Goal: Transaction & Acquisition: Purchase product/service

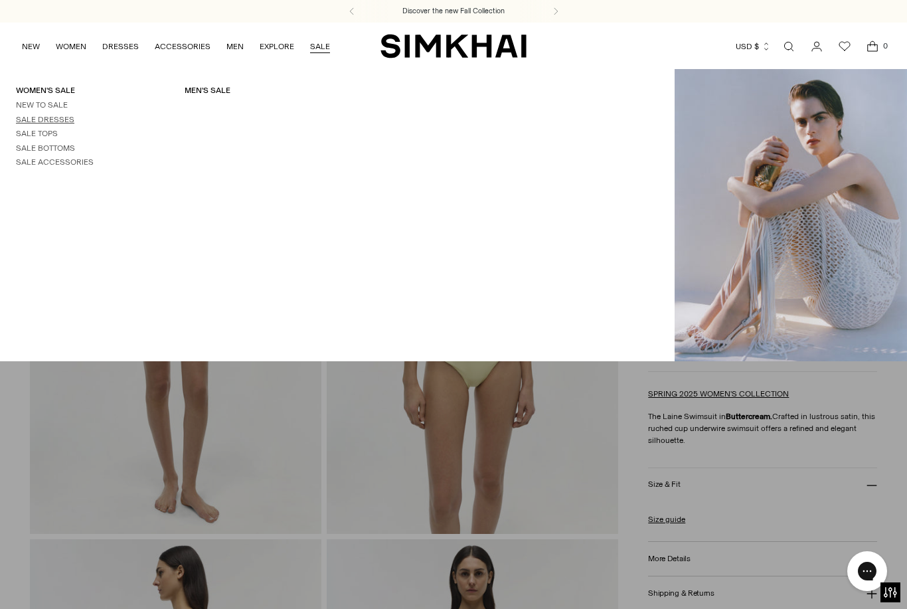
click at [69, 121] on link "Sale Dresses" at bounding box center [45, 119] width 58 height 9
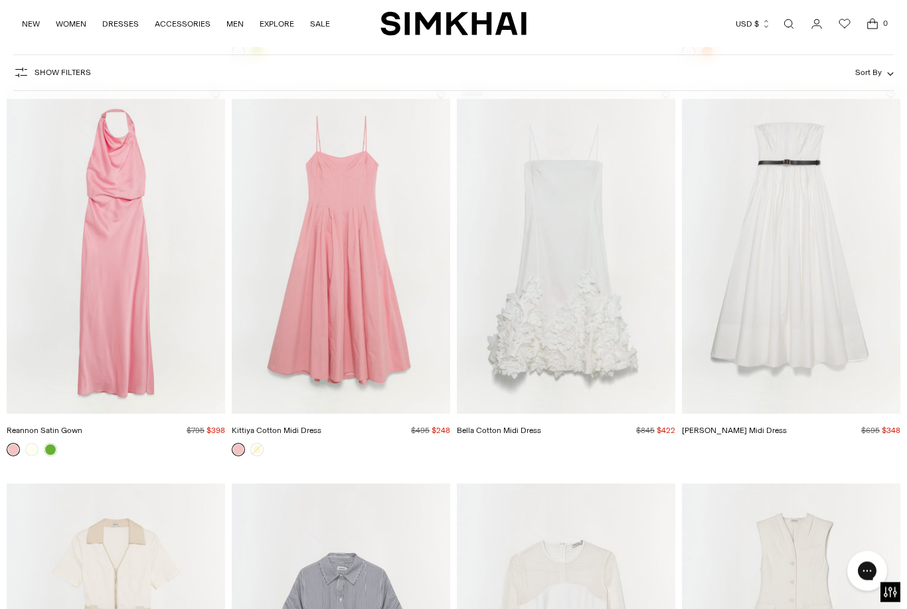
scroll to position [2085, 0]
click at [373, 329] on img "Kittiya Cotton Midi Dress" at bounding box center [341, 250] width 218 height 328
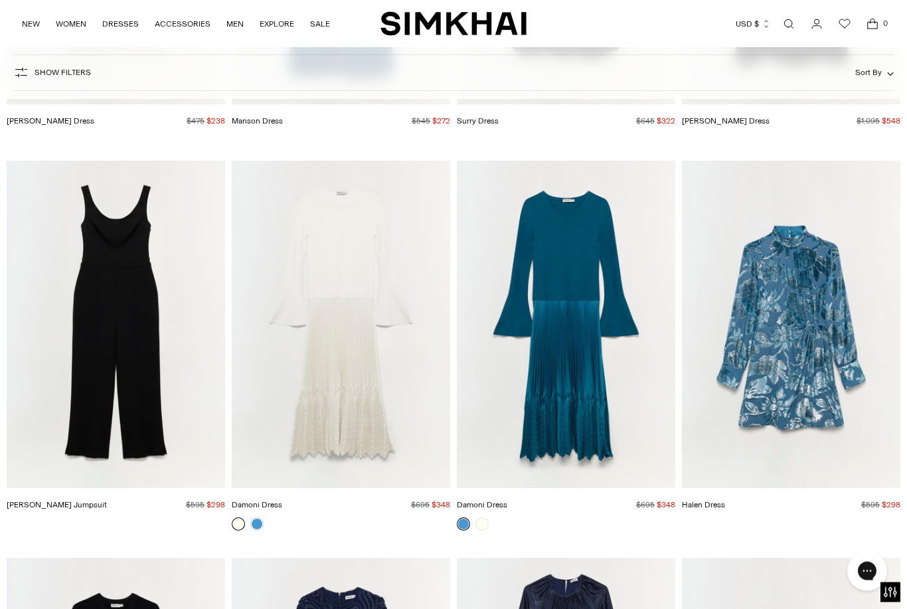
scroll to position [5572, 0]
click at [826, 451] on img "Halen Dress" at bounding box center [791, 325] width 218 height 328
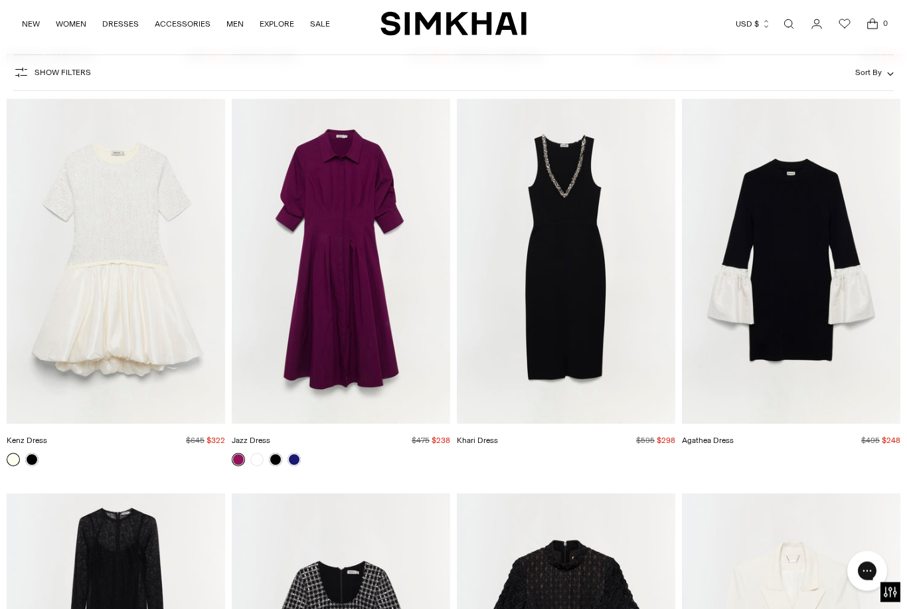
scroll to position [6424, 0]
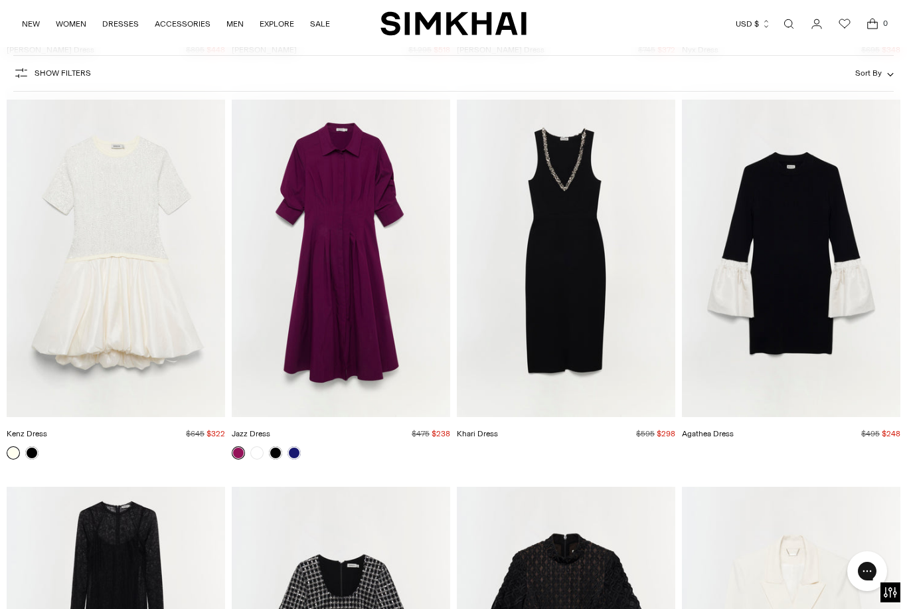
click at [340, 308] on img "Jazz Dress" at bounding box center [341, 254] width 218 height 328
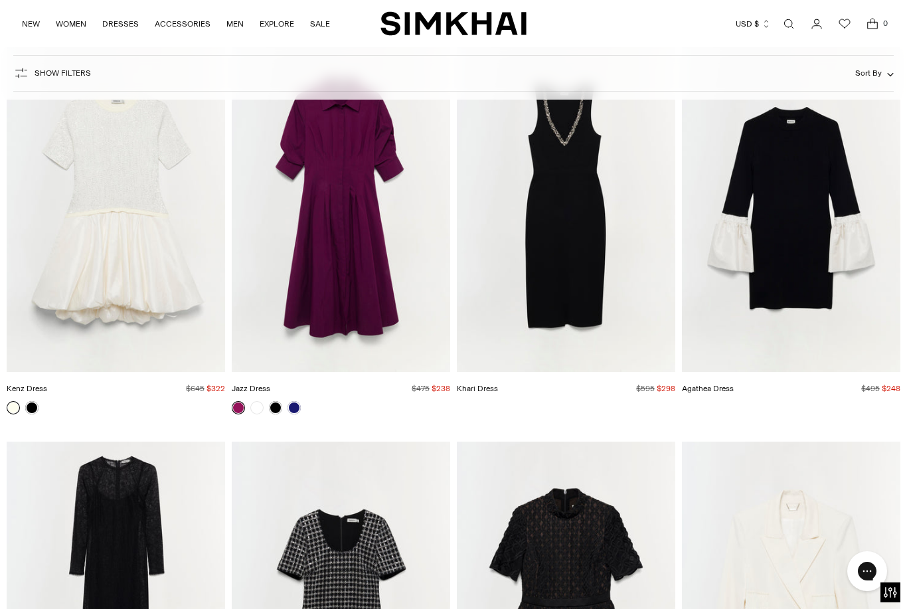
scroll to position [6464, 0]
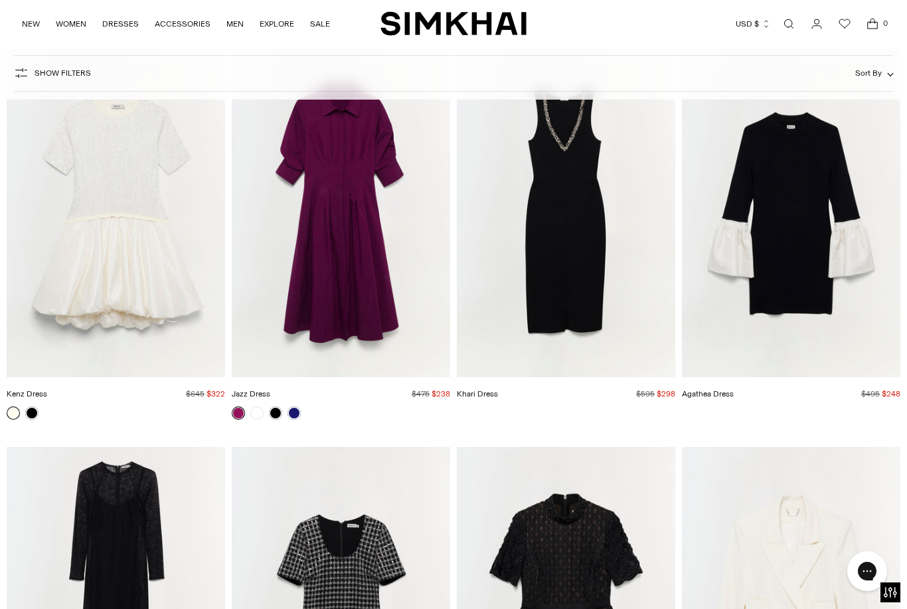
click at [44, 68] on span "Show Filters" at bounding box center [63, 72] width 56 height 9
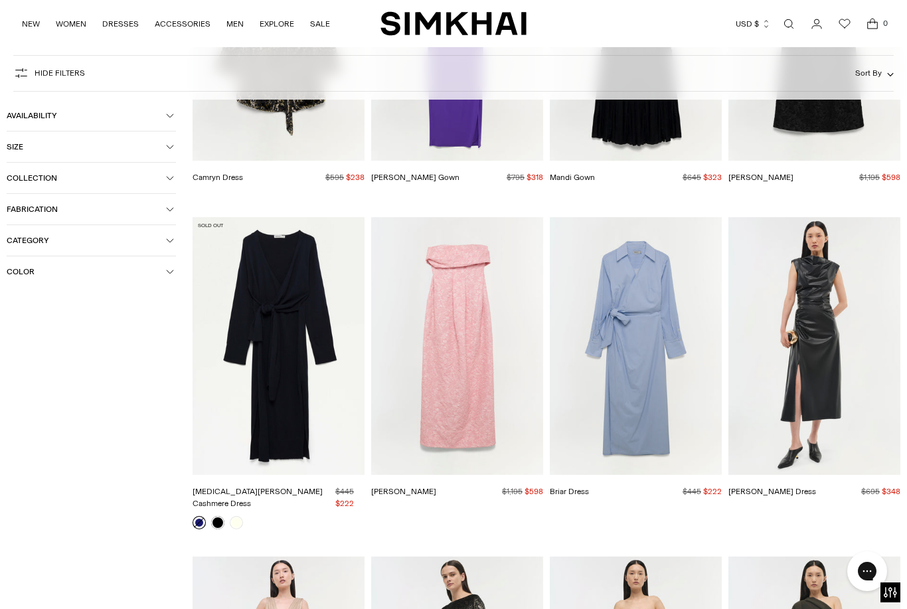
click at [163, 143] on button "Size" at bounding box center [91, 146] width 169 height 31
click at [154, 178] on div "M" at bounding box center [150, 175] width 51 height 20
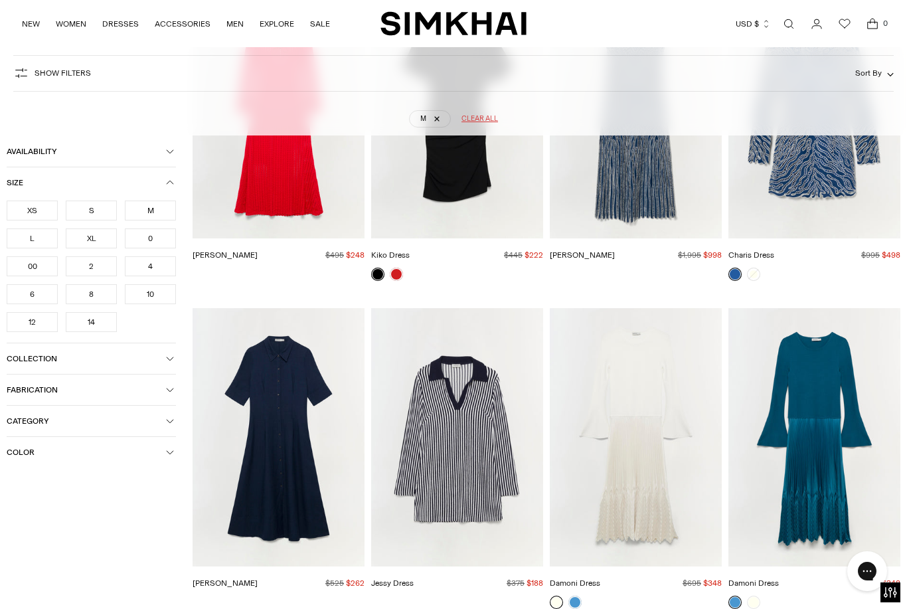
scroll to position [98, 0]
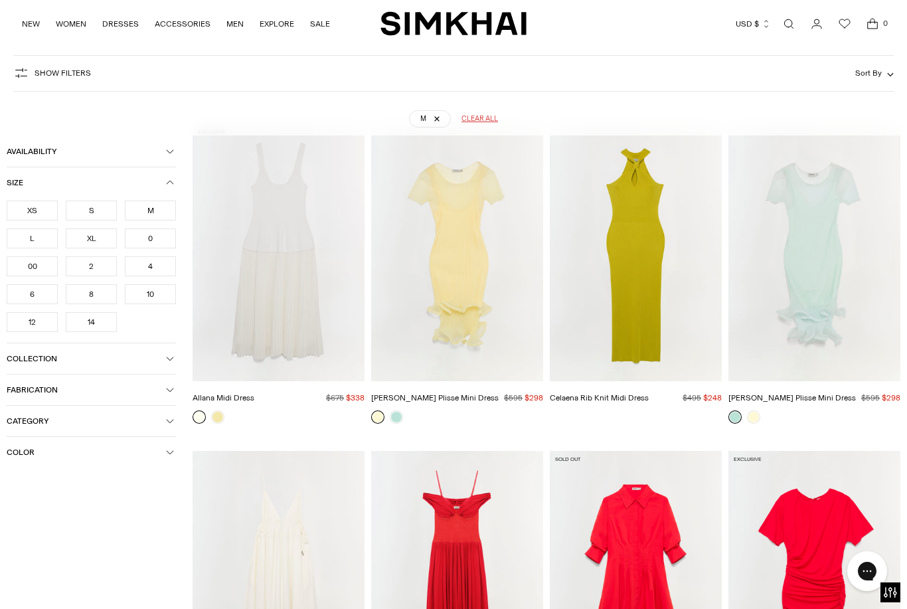
click at [40, 299] on div "6" at bounding box center [32, 294] width 51 height 20
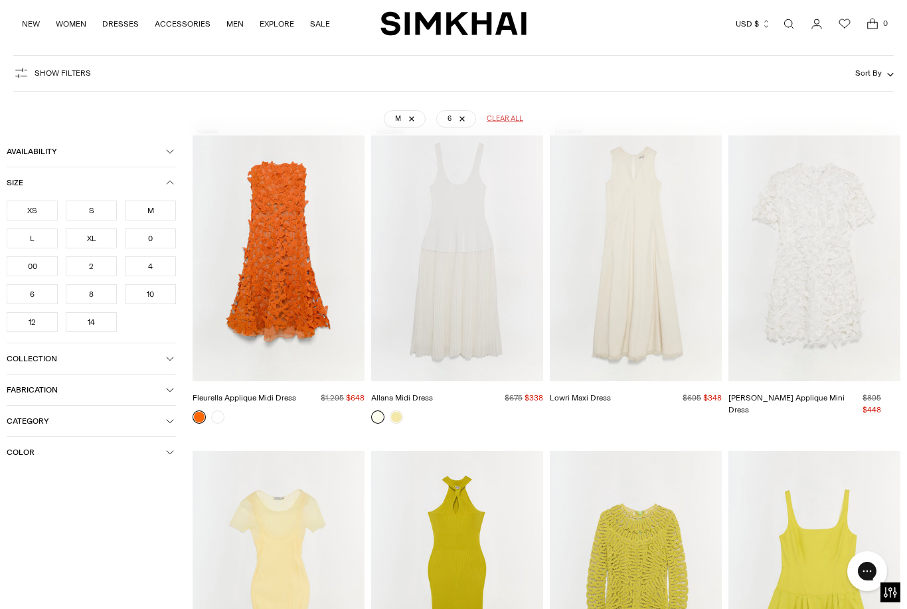
click at [97, 302] on div "8" at bounding box center [91, 294] width 51 height 20
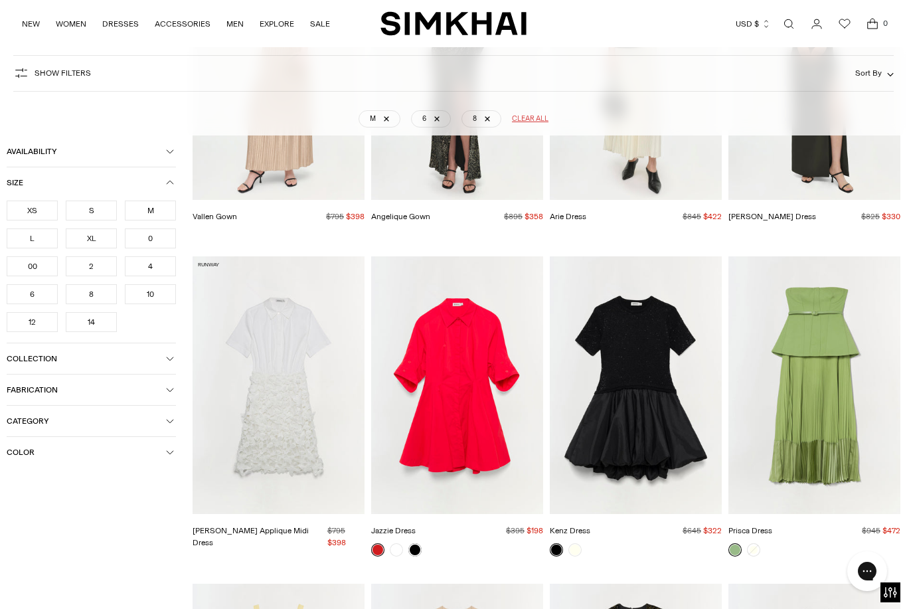
scroll to position [7114, 0]
click at [476, 389] on img "Jazzie Dress" at bounding box center [457, 385] width 172 height 258
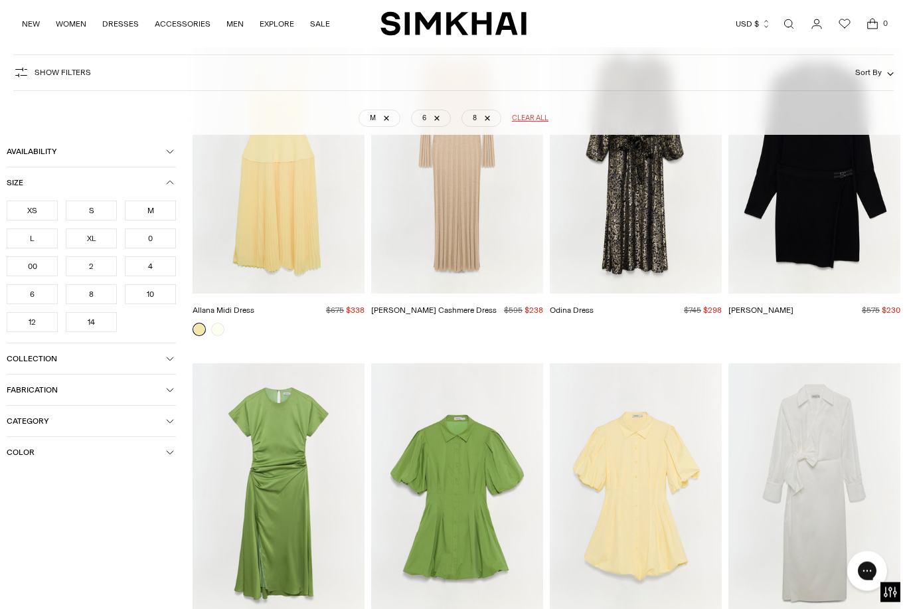
scroll to position [7730, 0]
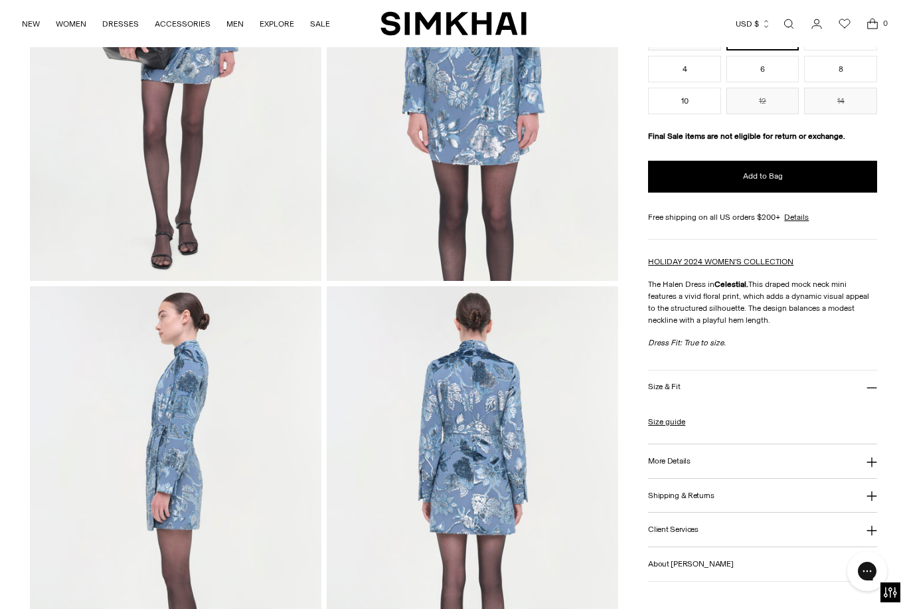
scroll to position [248, 0]
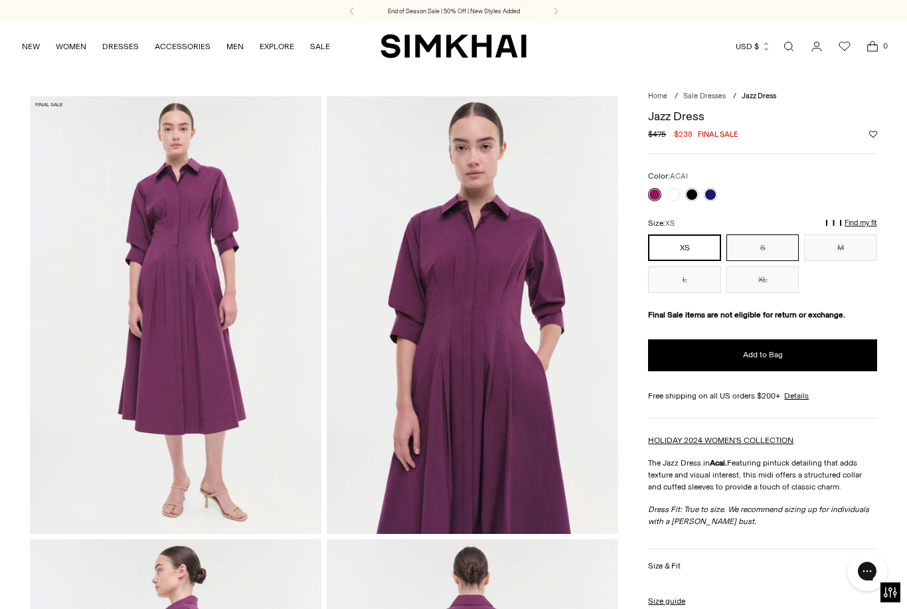
click at [763, 242] on button "S" at bounding box center [762, 247] width 73 height 27
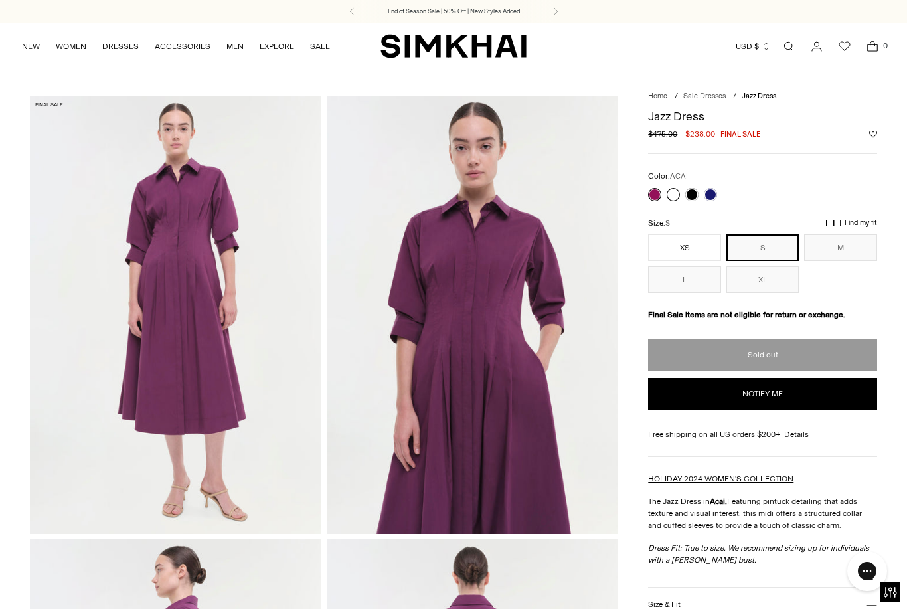
click at [678, 191] on link at bounding box center [672, 194] width 13 height 13
